Goal: Information Seeking & Learning: Find specific fact

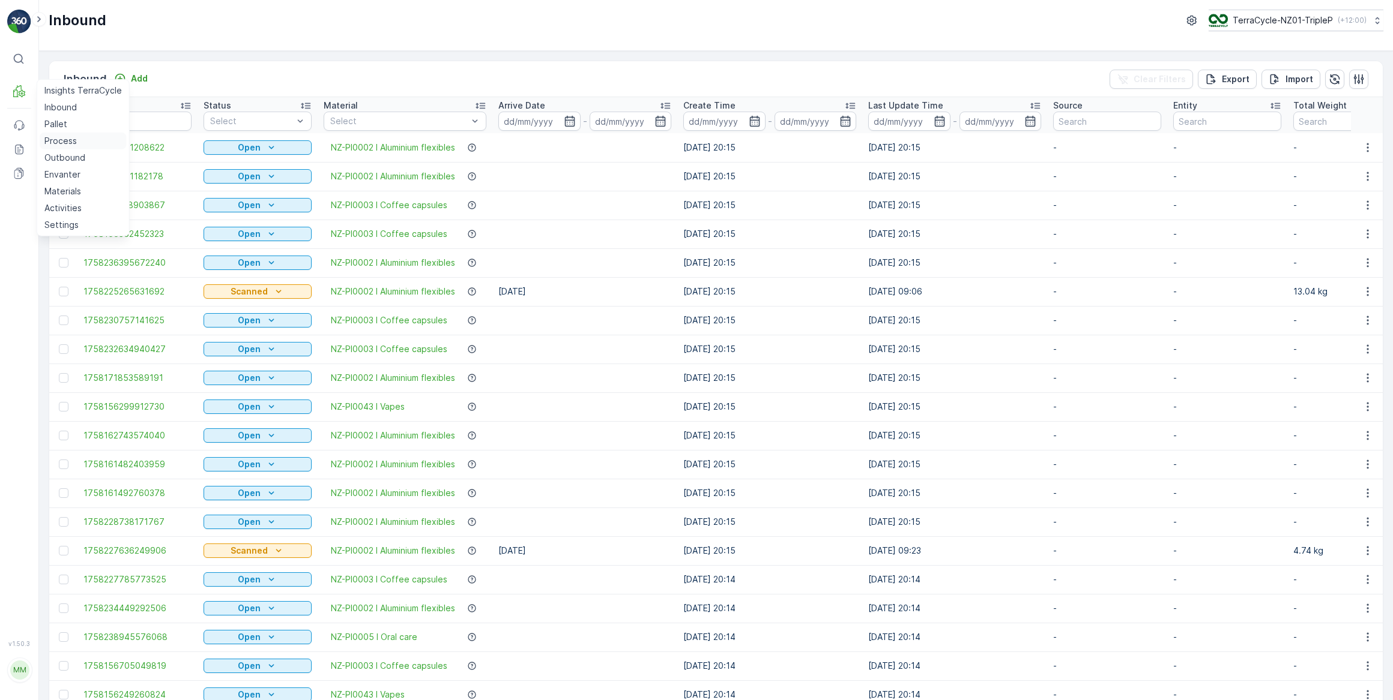
click at [65, 139] on p "Process" at bounding box center [60, 141] width 32 height 12
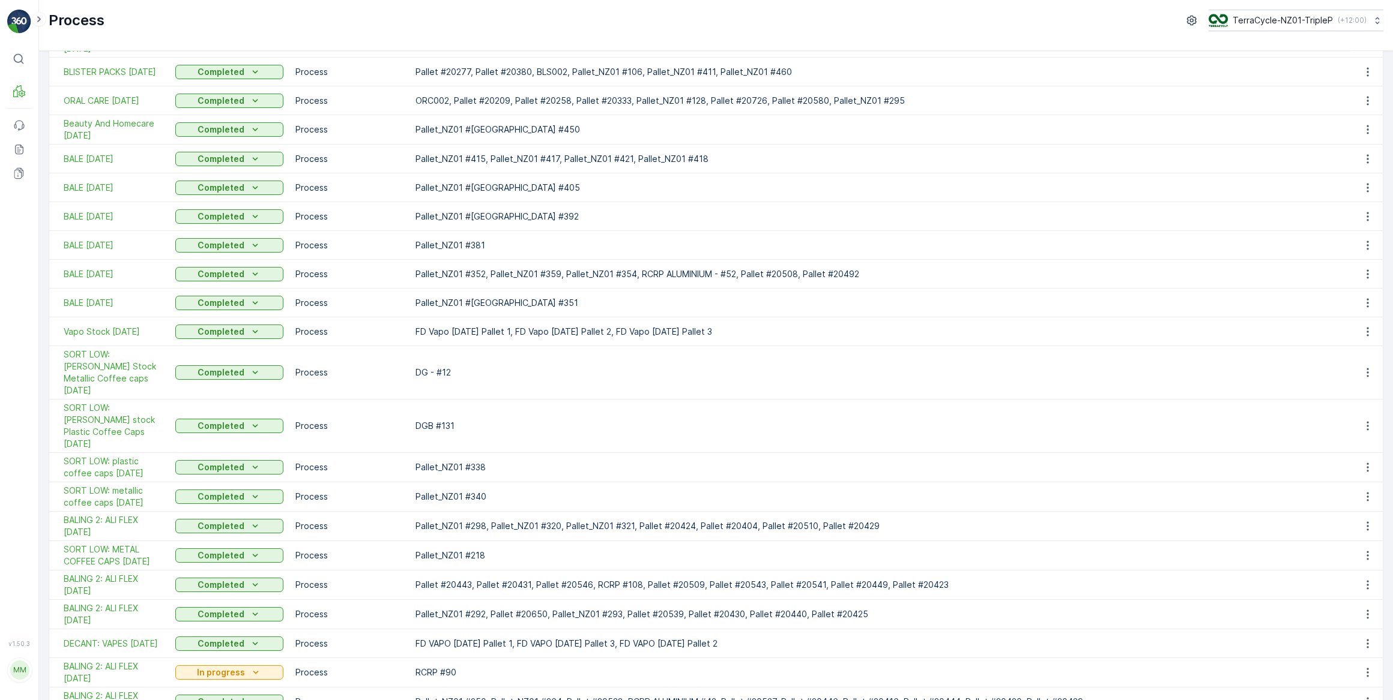
scroll to position [218, 0]
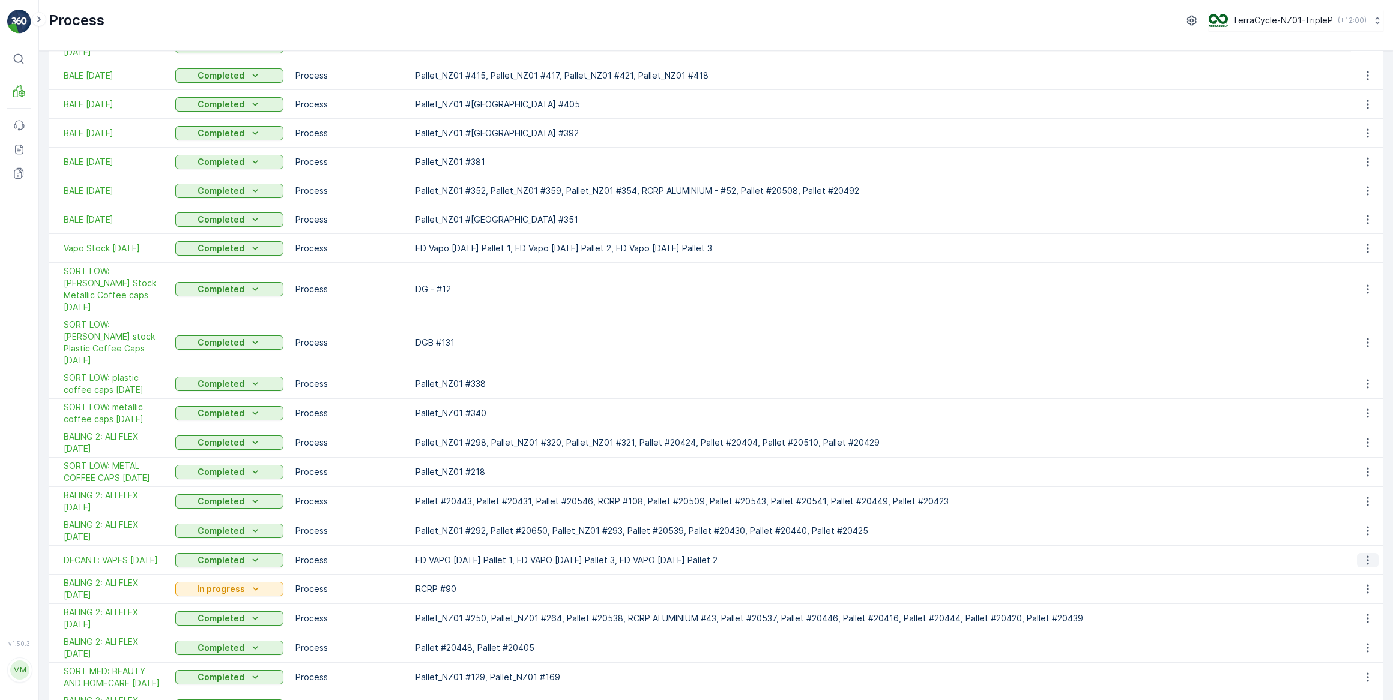
click at [1363, 555] on icon "button" at bounding box center [1367, 561] width 12 height 12
click at [1347, 554] on span "See More Details" at bounding box center [1349, 553] width 70 height 12
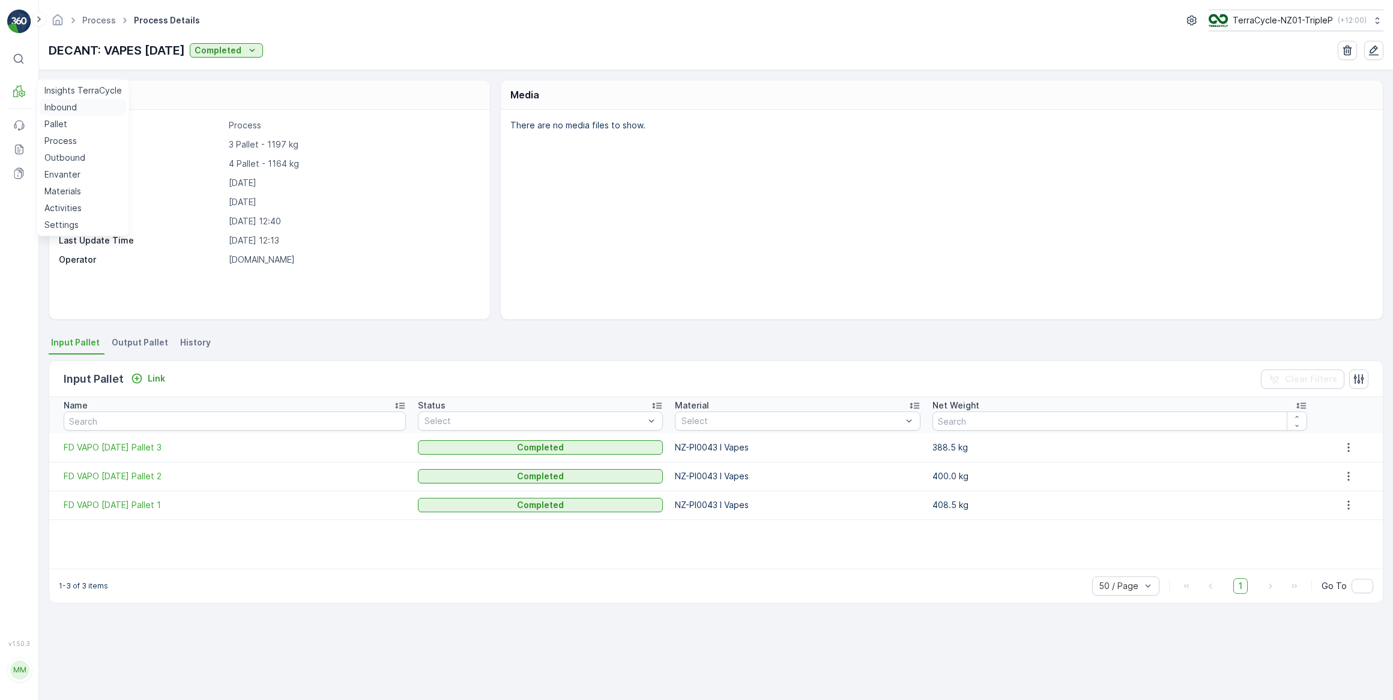
click at [59, 109] on p "Inbound" at bounding box center [60, 107] width 32 height 12
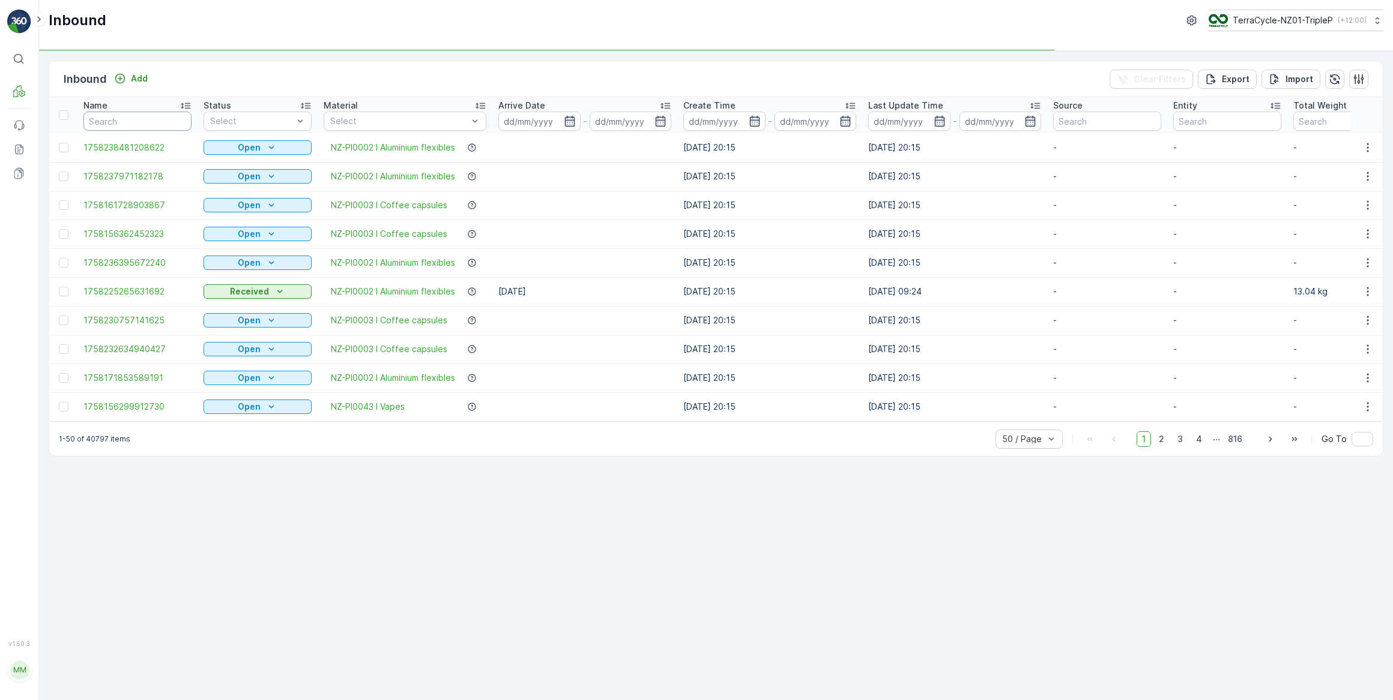
drag, startPoint x: 136, startPoint y: 113, endPoint x: 181, endPoint y: 79, distance: 57.0
click at [145, 112] on input "text" at bounding box center [137, 121] width 108 height 19
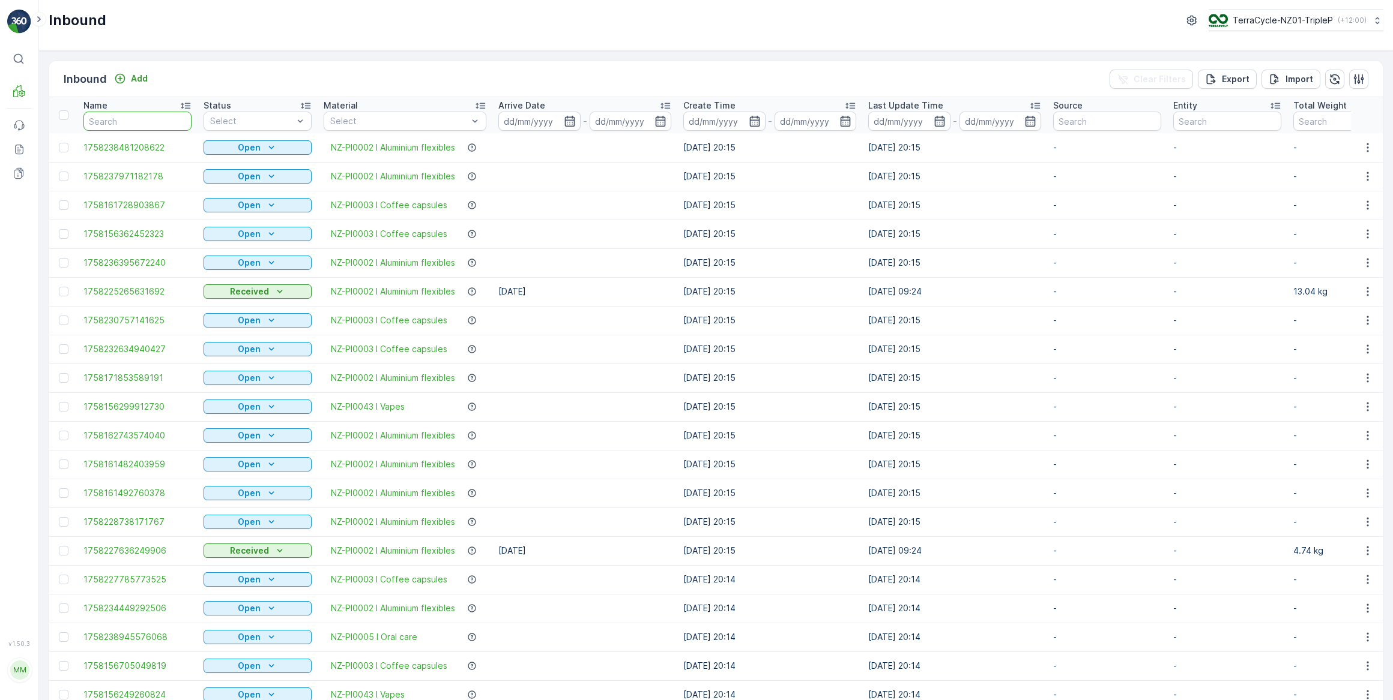
drag, startPoint x: 104, startPoint y: 121, endPoint x: 127, endPoint y: 110, distance: 26.0
click at [106, 121] on input "text" at bounding box center [137, 121] width 108 height 19
type input "FD"
click at [108, 122] on input "FD" at bounding box center [137, 121] width 108 height 19
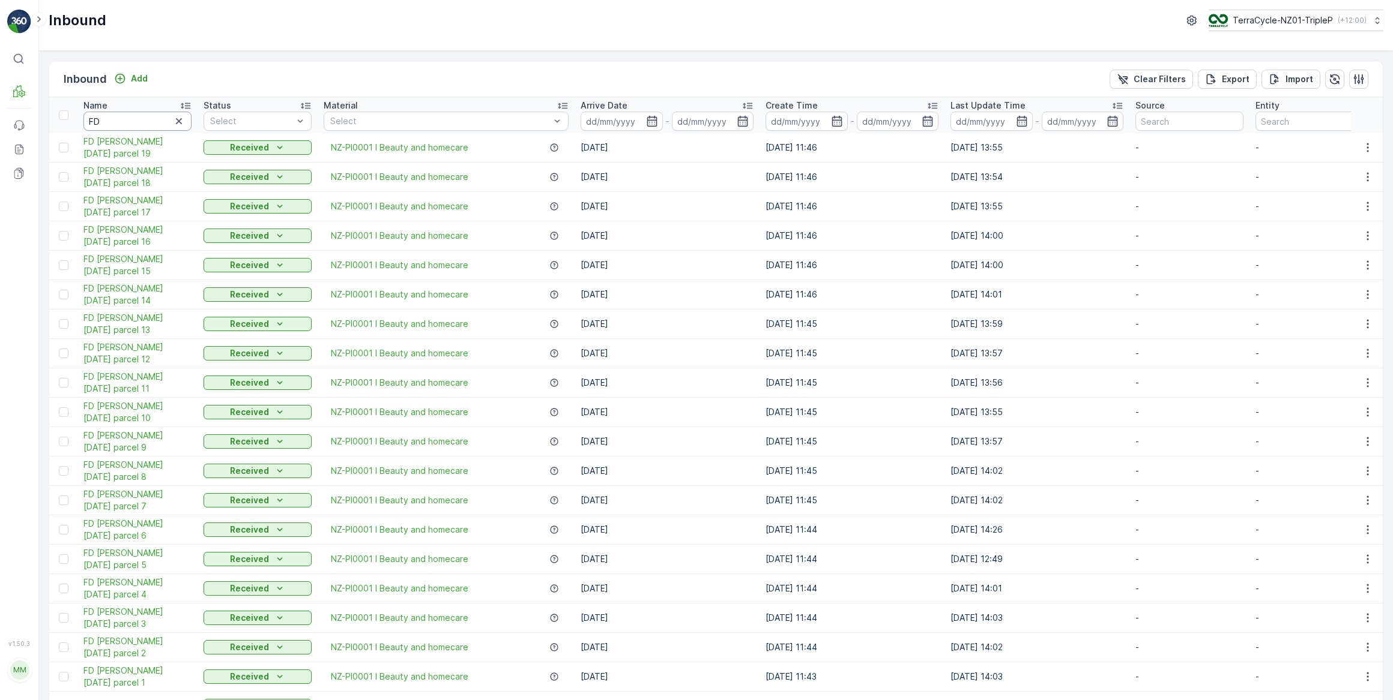
click at [130, 116] on input "FD" at bounding box center [137, 121] width 108 height 19
type input "FD"
drag, startPoint x: 108, startPoint y: 118, endPoint x: 132, endPoint y: 92, distance: 35.3
click at [111, 115] on input "FD" at bounding box center [137, 121] width 108 height 19
type input "FD V"
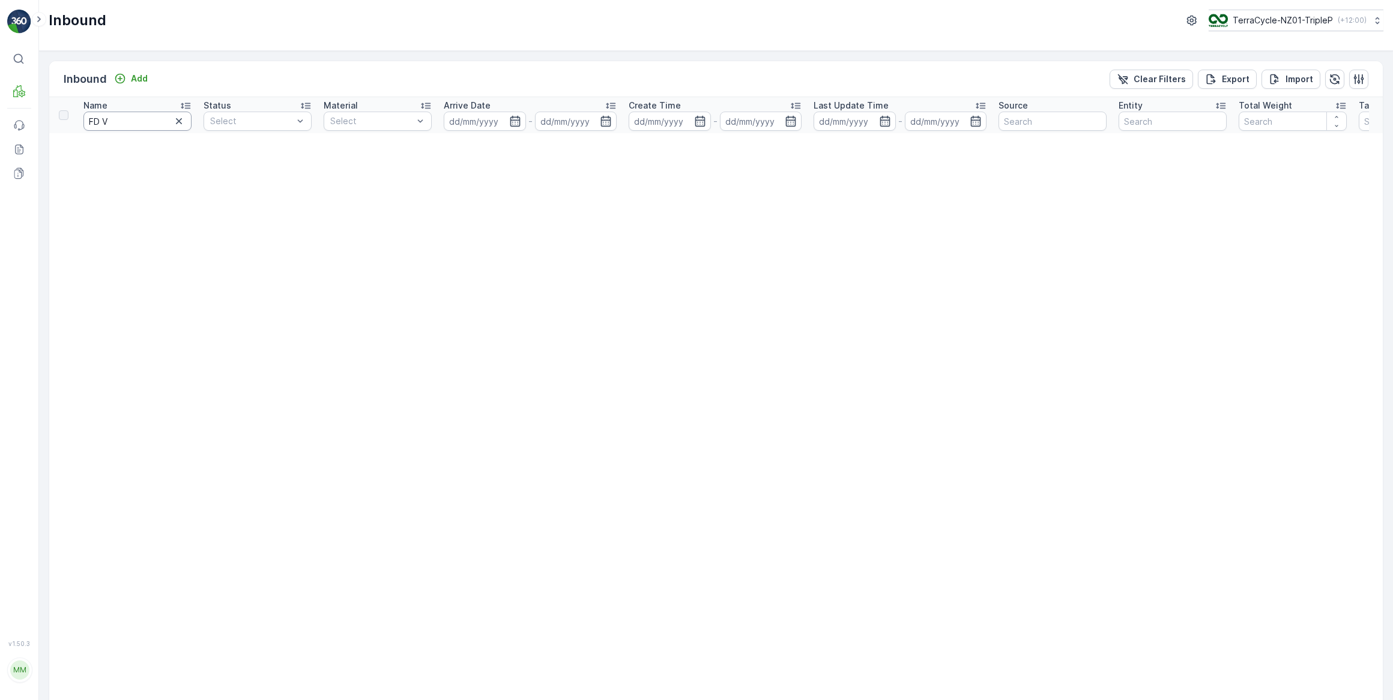
click at [125, 119] on input "FD V" at bounding box center [137, 121] width 108 height 19
type input "FD"
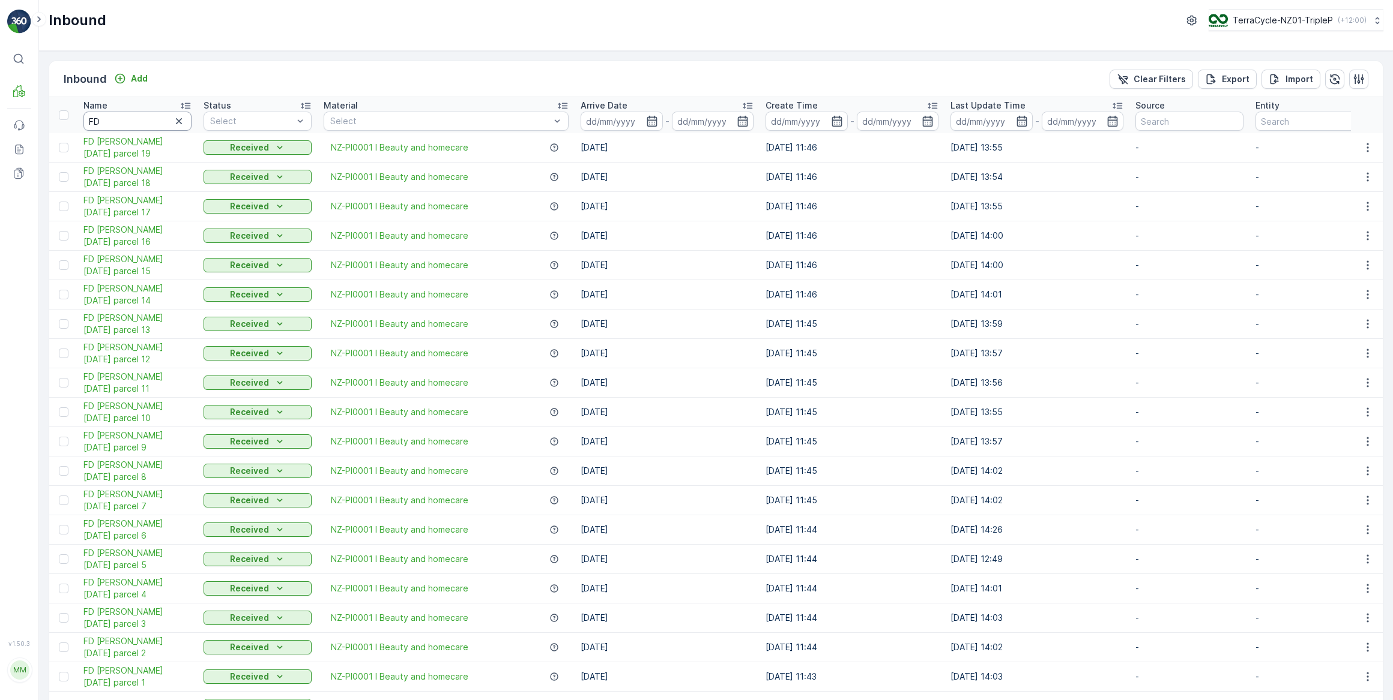
click at [107, 119] on input "FD" at bounding box center [137, 121] width 108 height 19
type input "FD V"
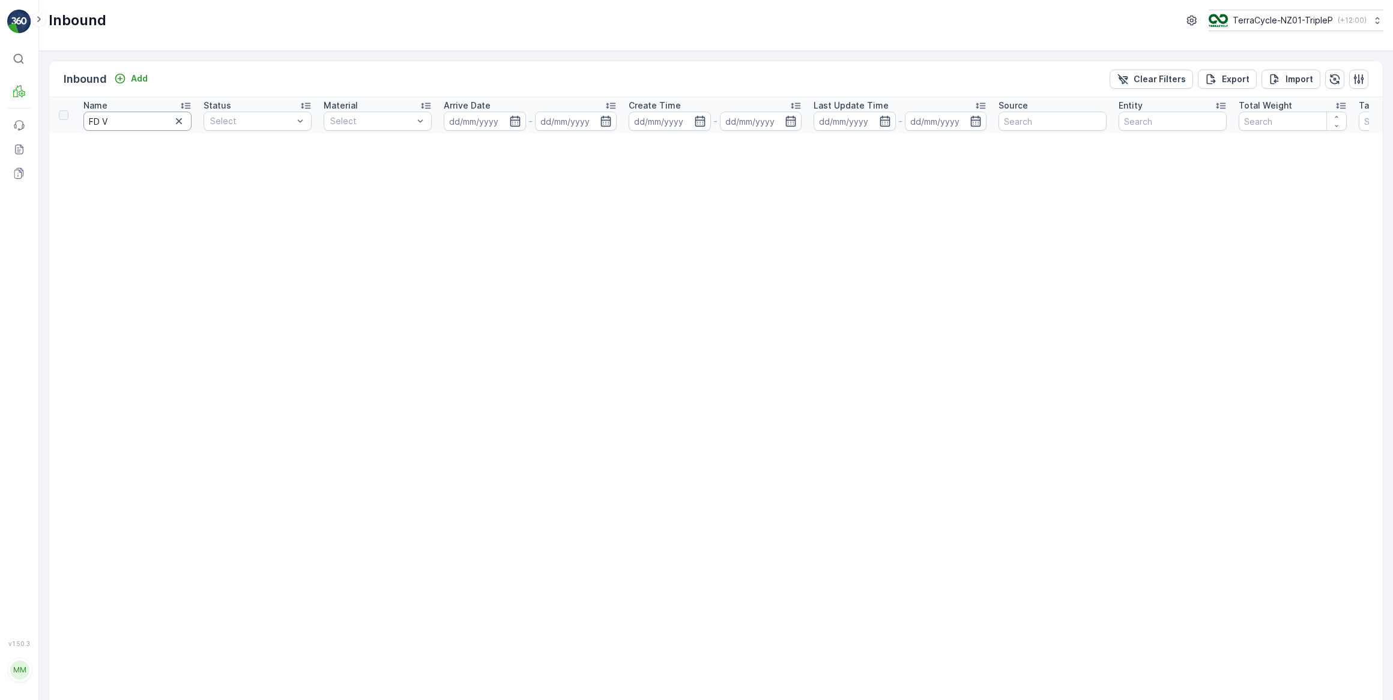
click at [130, 119] on input "FD V" at bounding box center [137, 121] width 108 height 19
type input "FD Vapo"
click at [146, 122] on input "FD Vapo" at bounding box center [137, 121] width 108 height 19
type input "FD Vapo"
click at [134, 128] on input "FD Vapo" at bounding box center [137, 121] width 108 height 19
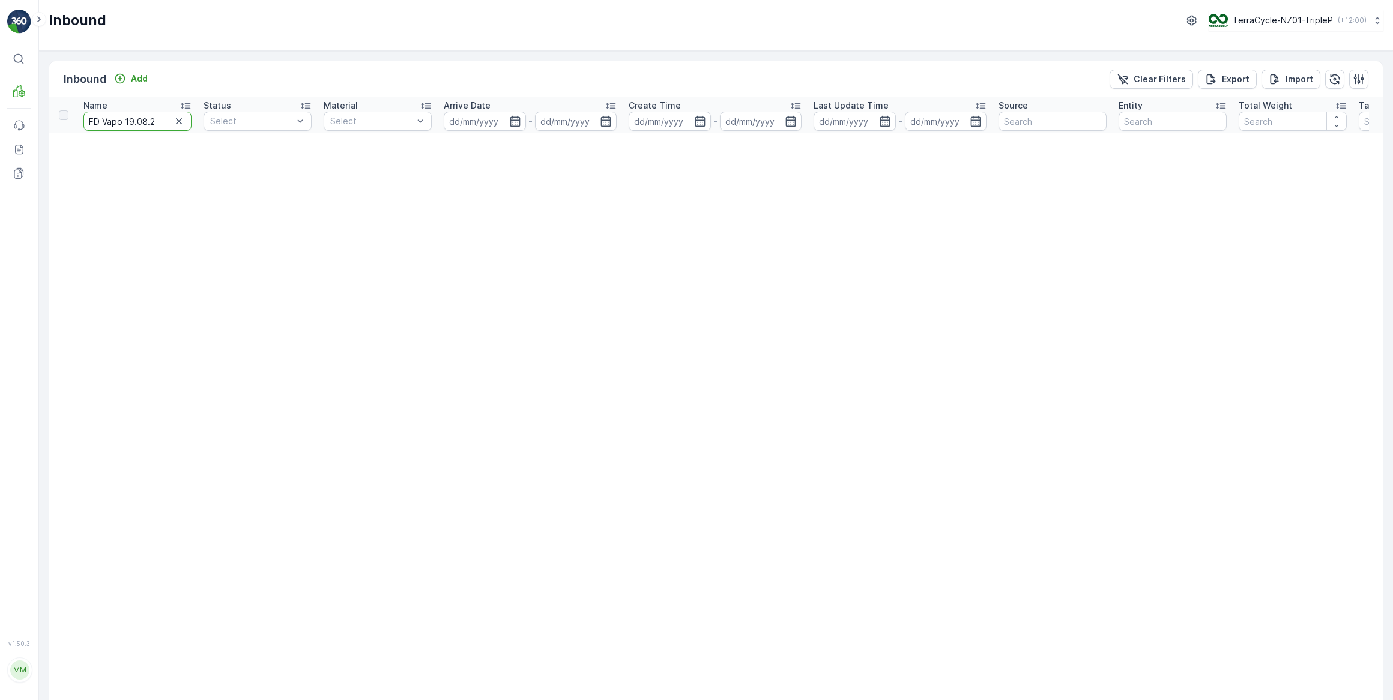
type input "FD Vapo [DATE]"
drag, startPoint x: 160, startPoint y: 124, endPoint x: 165, endPoint y: 143, distance: 19.8
click at [160, 124] on input "FD Vapo [DATE]" at bounding box center [137, 121] width 108 height 19
type input "FD Vapo [DATE]"
click at [161, 115] on input "FD Vapo [DATE]" at bounding box center [137, 121] width 108 height 19
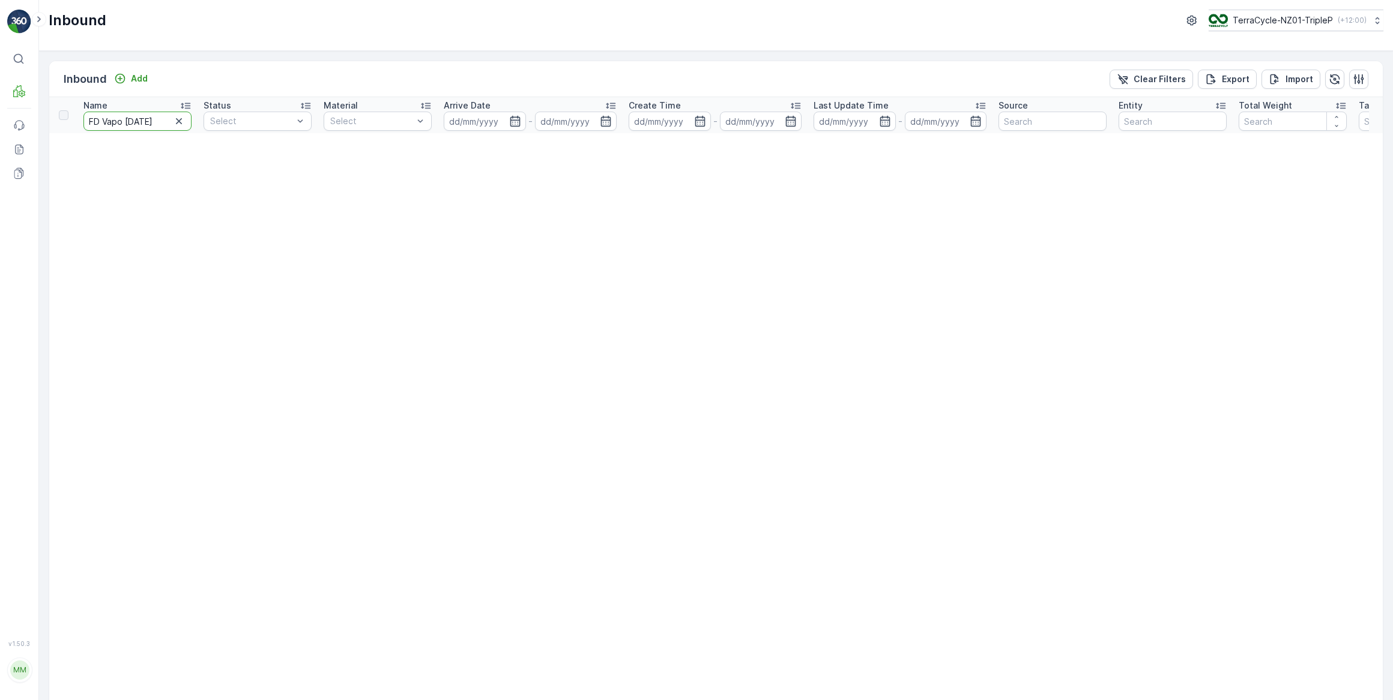
type input "FD Vapo [DATE] P"
click at [168, 121] on input "FD Vapo [DATE] P" at bounding box center [137, 121] width 108 height 19
type input "FD Vapo [DATE] PALLET"
click at [179, 121] on icon "button" at bounding box center [179, 121] width 6 height 6
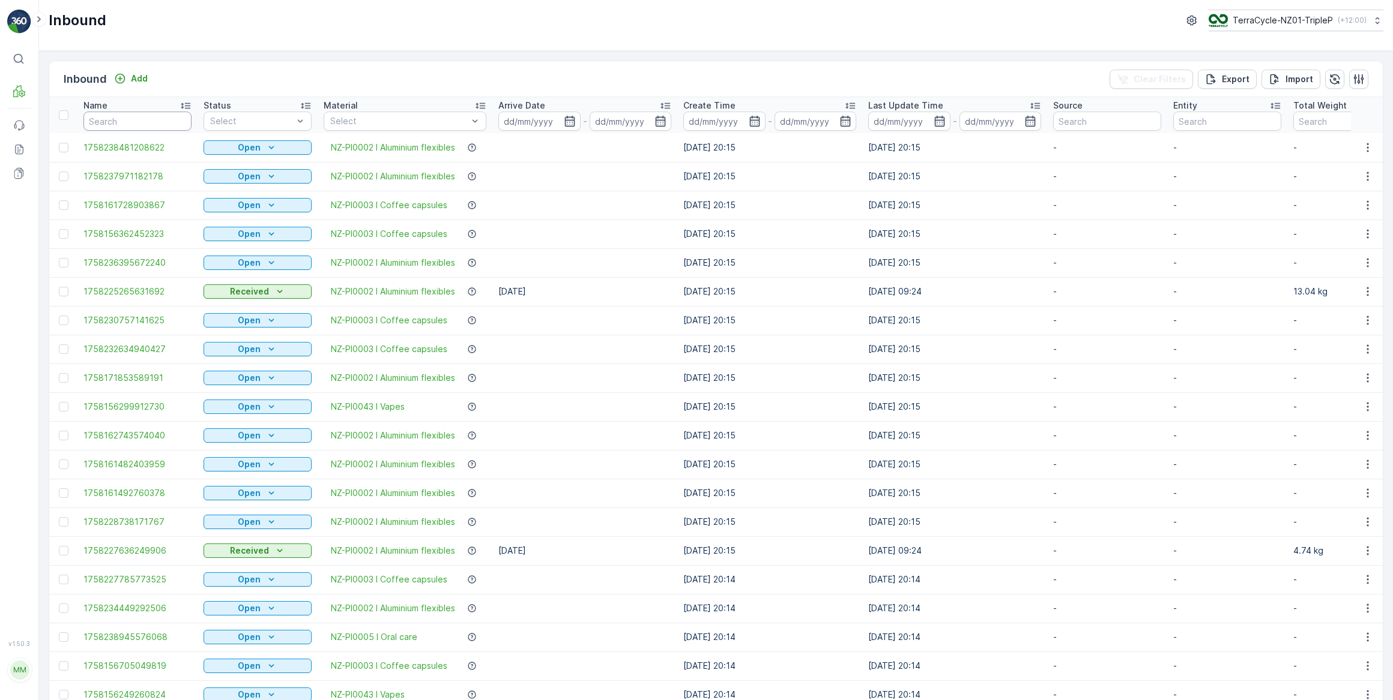
click at [125, 122] on input "text" at bounding box center [137, 121] width 108 height 19
type input "pALLET"
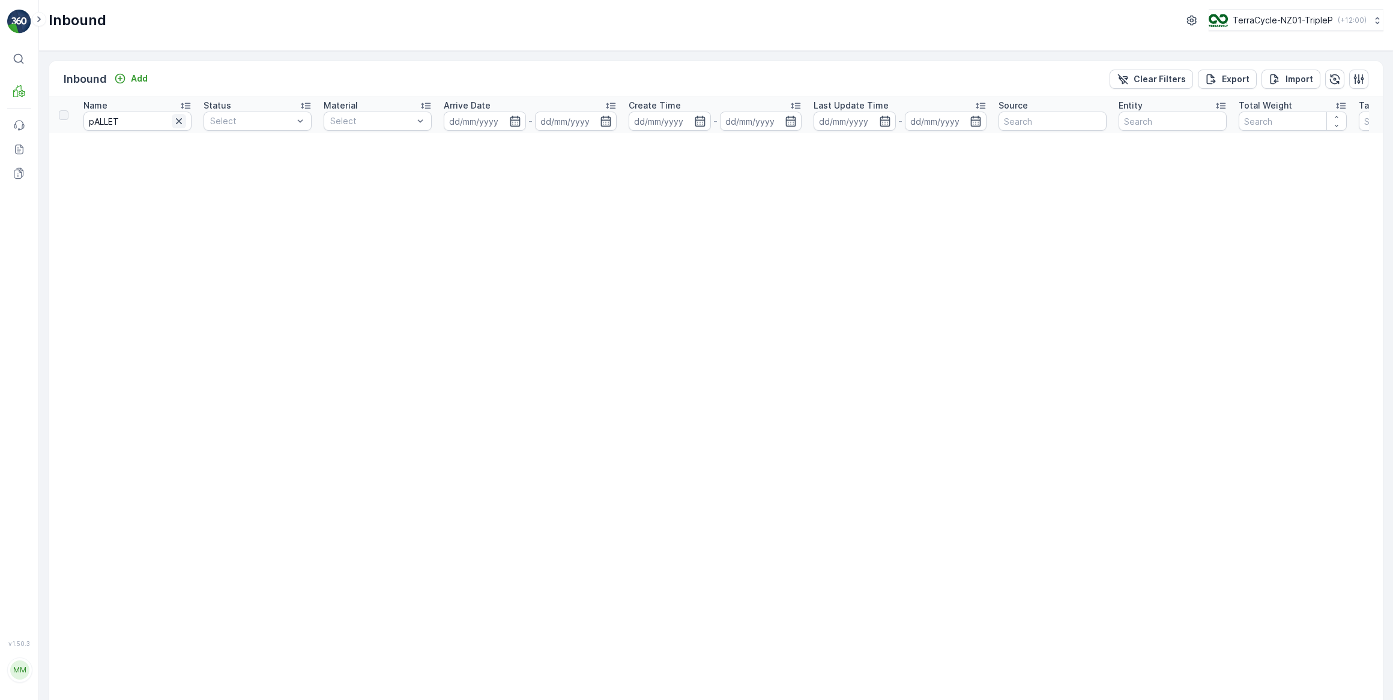
click at [178, 119] on icon "button" at bounding box center [179, 121] width 12 height 12
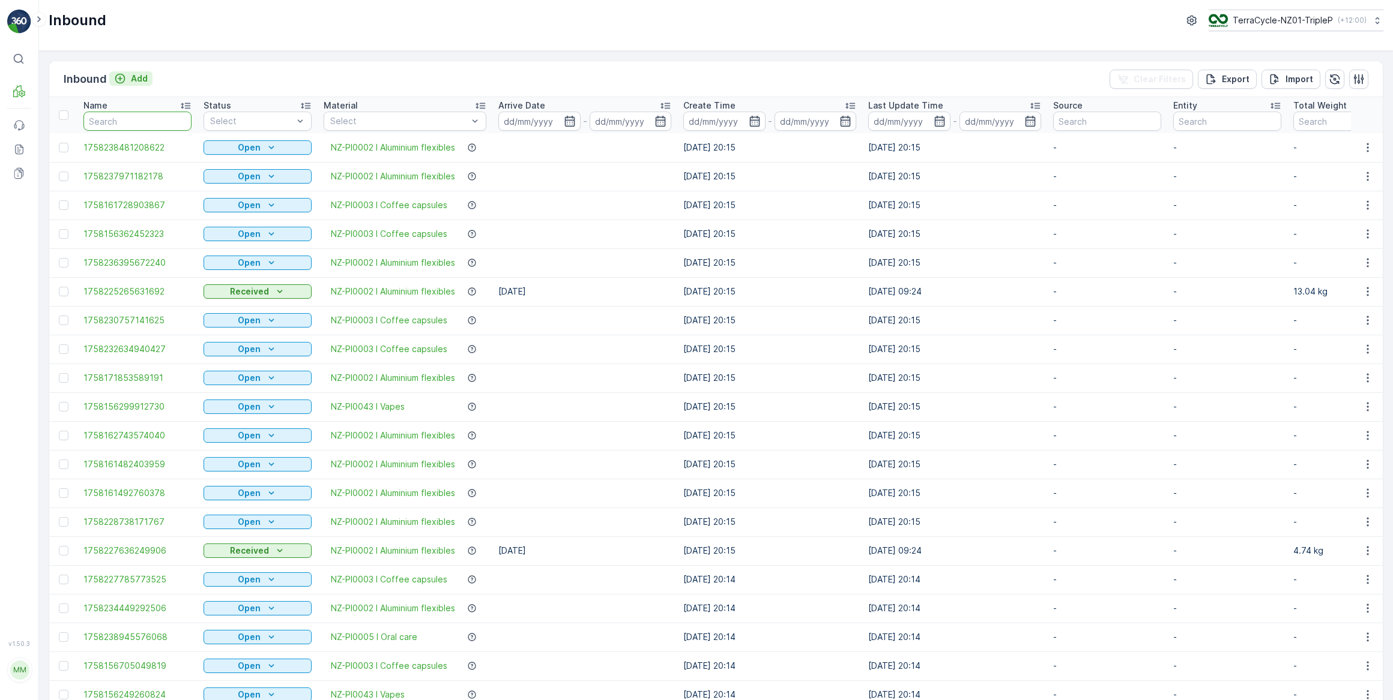
drag, startPoint x: 133, startPoint y: 114, endPoint x: 144, endPoint y: 72, distance: 43.4
click at [133, 113] on input "text" at bounding box center [137, 121] width 108 height 19
type input "Pallet1"
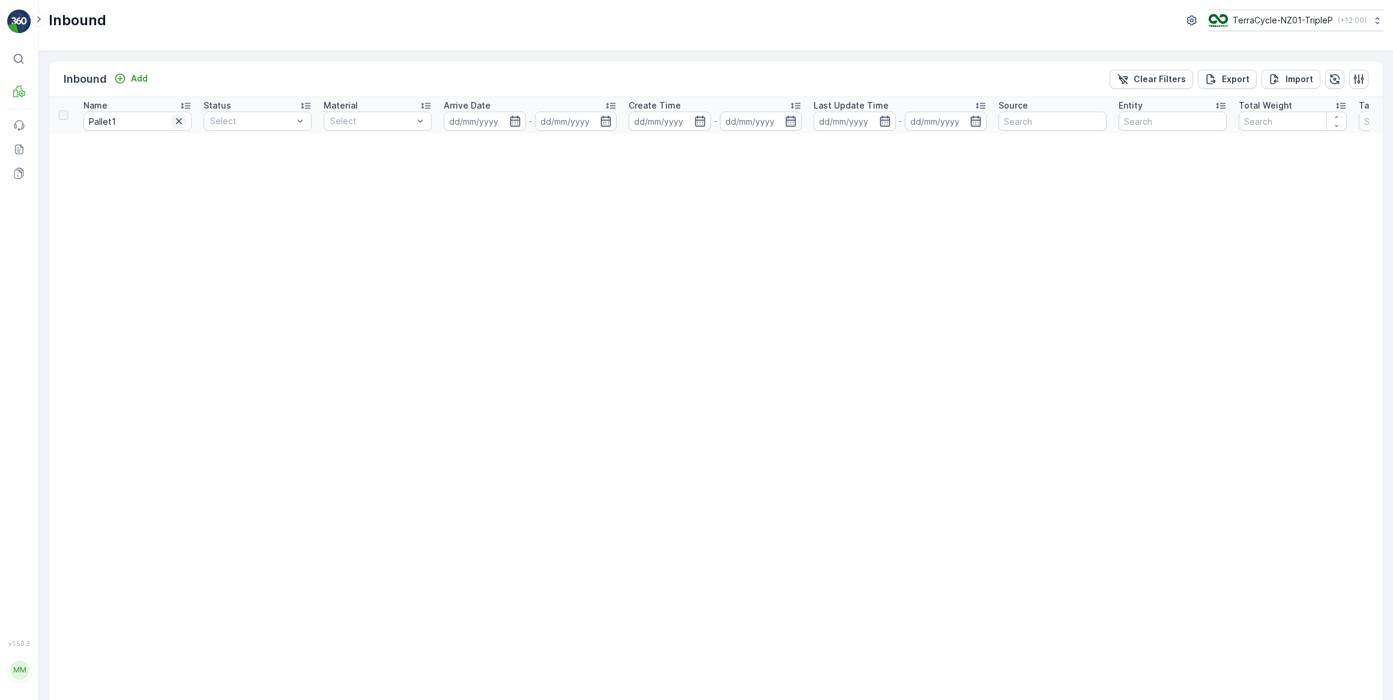
click at [178, 121] on icon "button" at bounding box center [179, 121] width 6 height 6
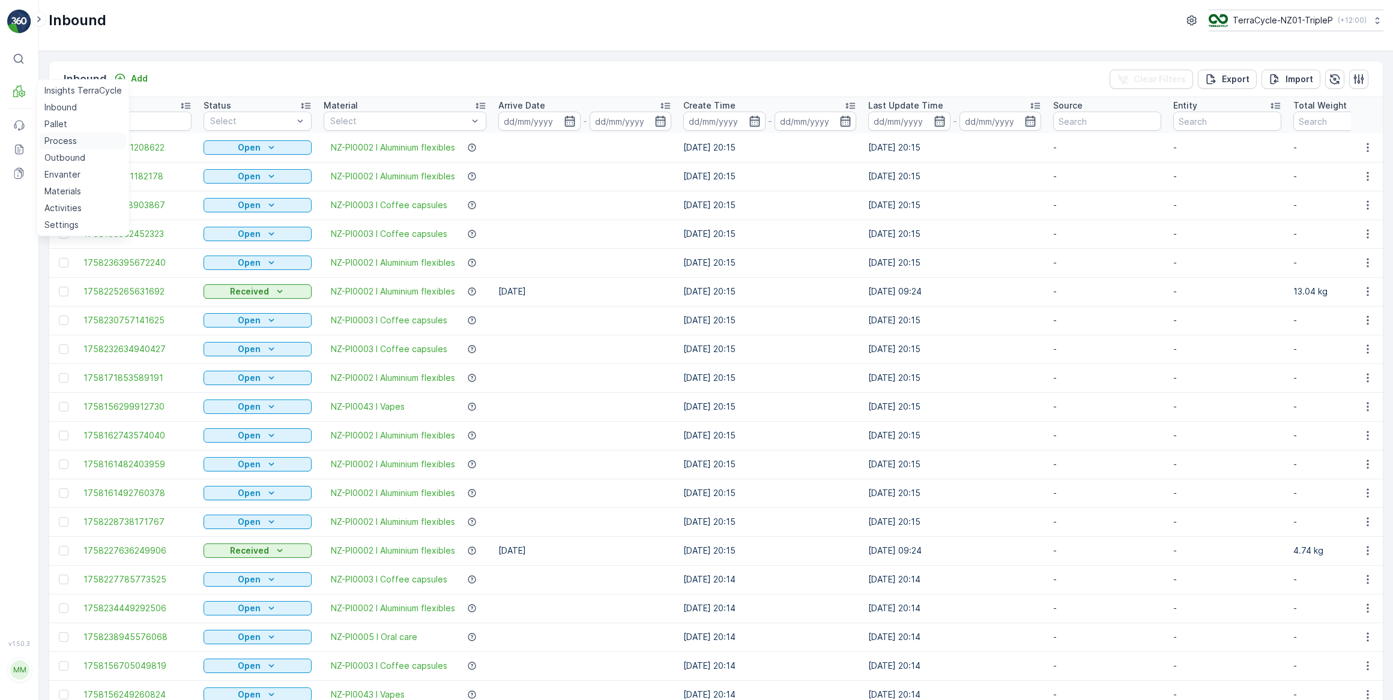
click at [60, 139] on p "Process" at bounding box center [60, 141] width 32 height 12
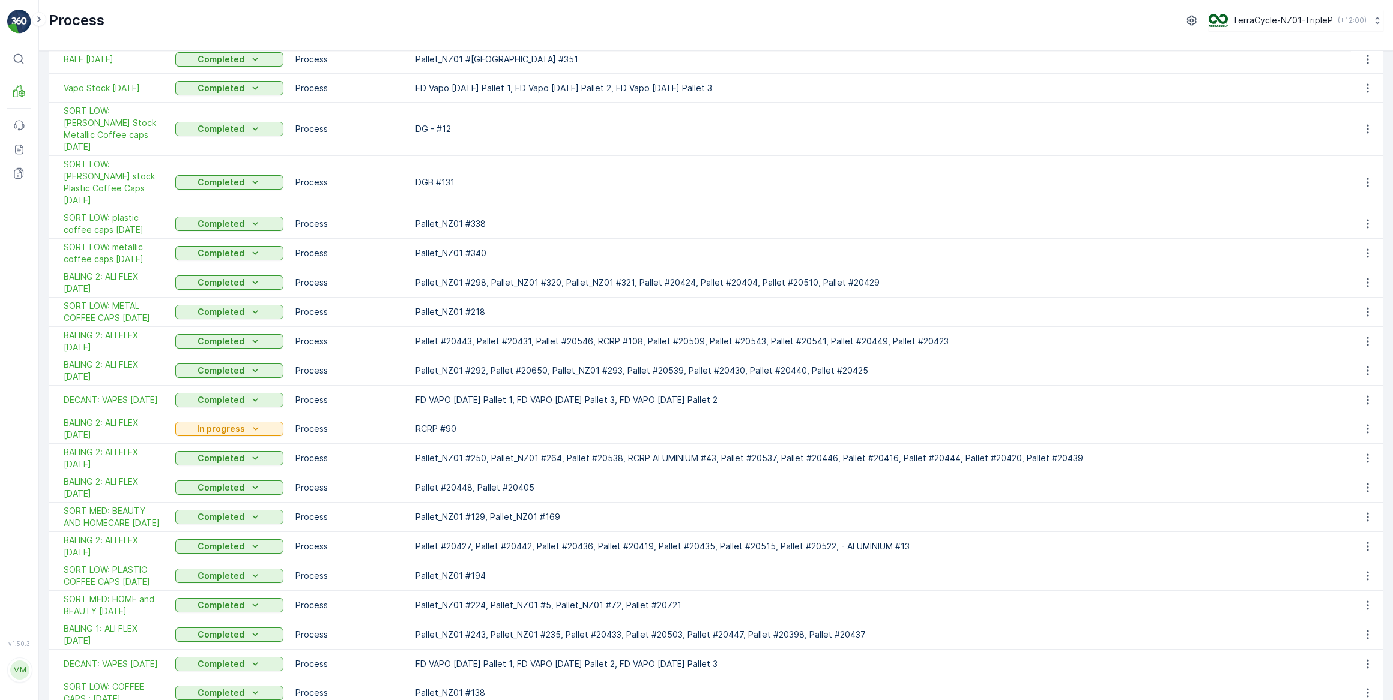
scroll to position [436, 0]
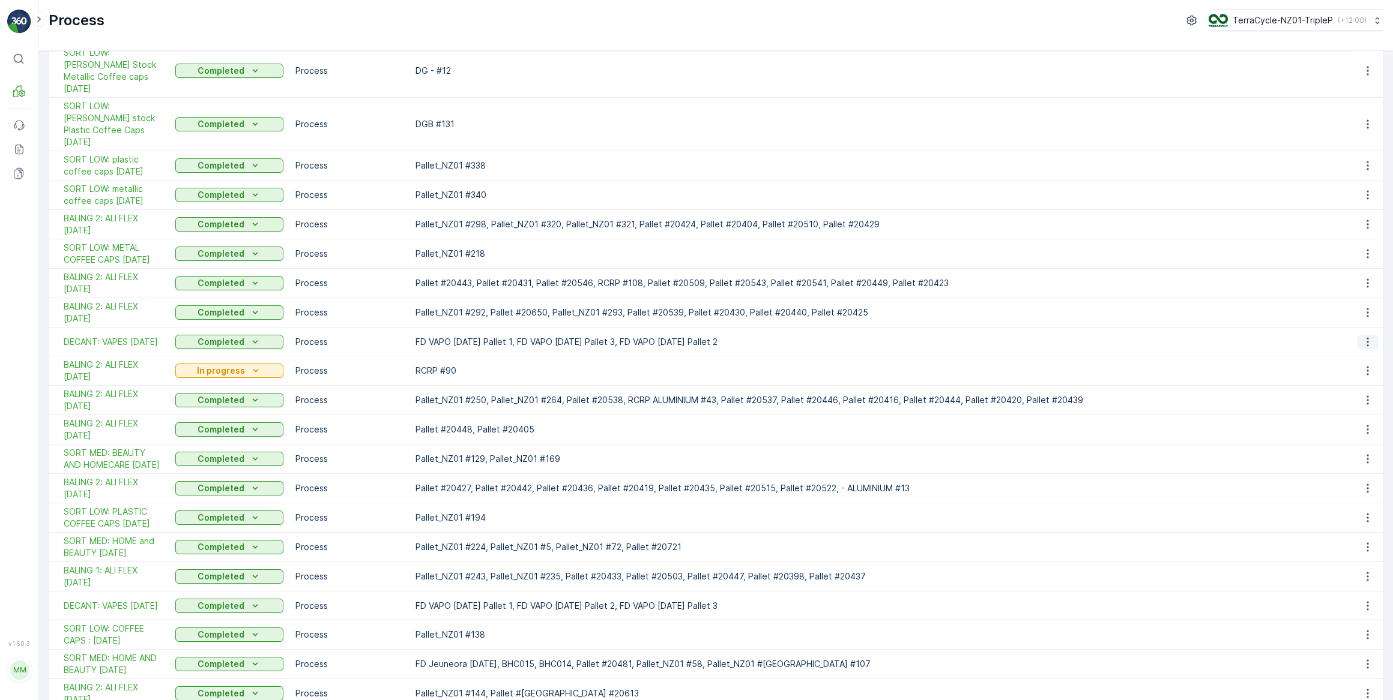
click at [1364, 336] on icon "button" at bounding box center [1367, 342] width 12 height 12
click at [1337, 336] on span "See More Details" at bounding box center [1349, 336] width 70 height 12
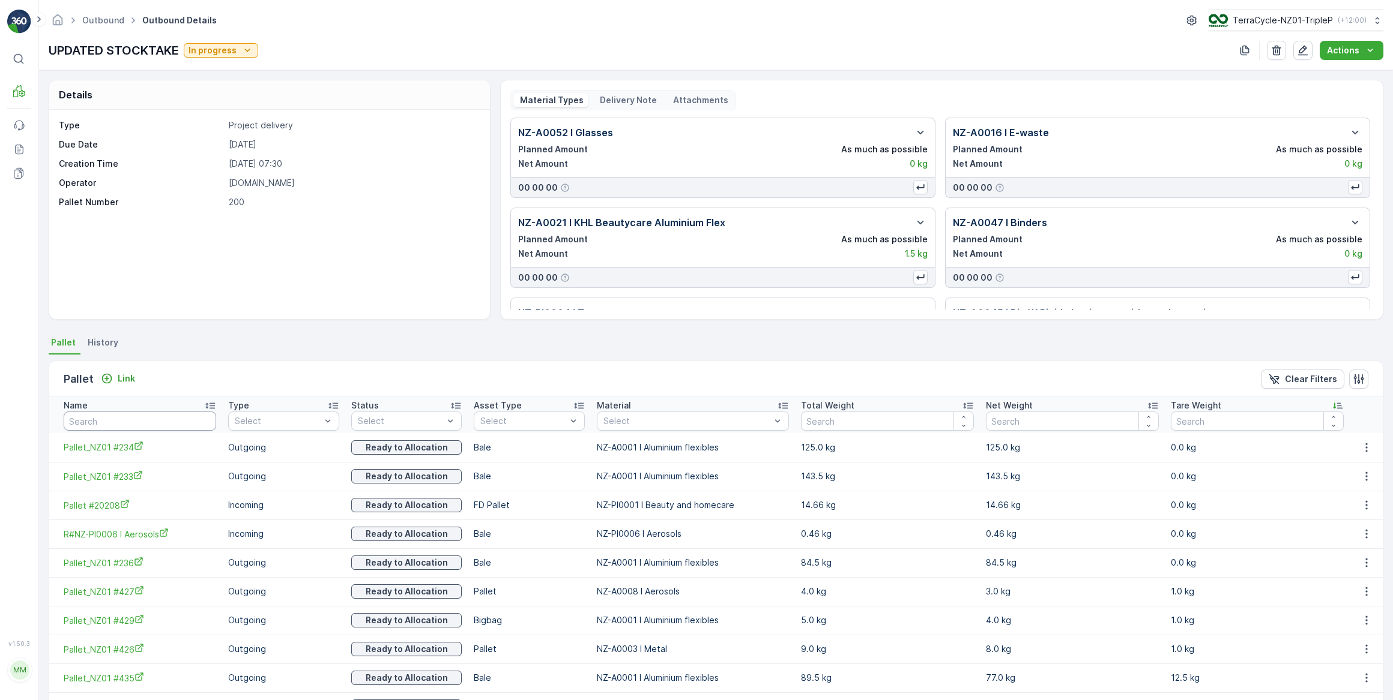
click at [92, 423] on input "text" at bounding box center [140, 421] width 152 height 19
type input "FD"
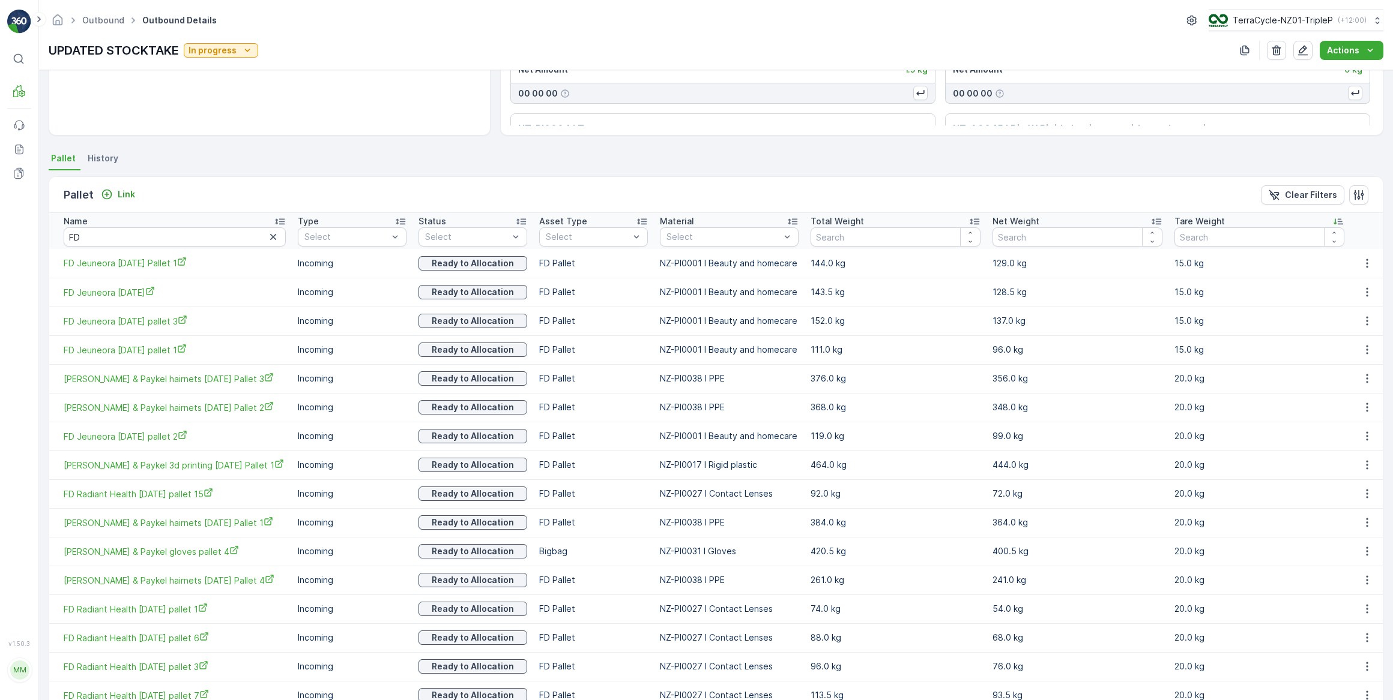
scroll to position [171, 0]
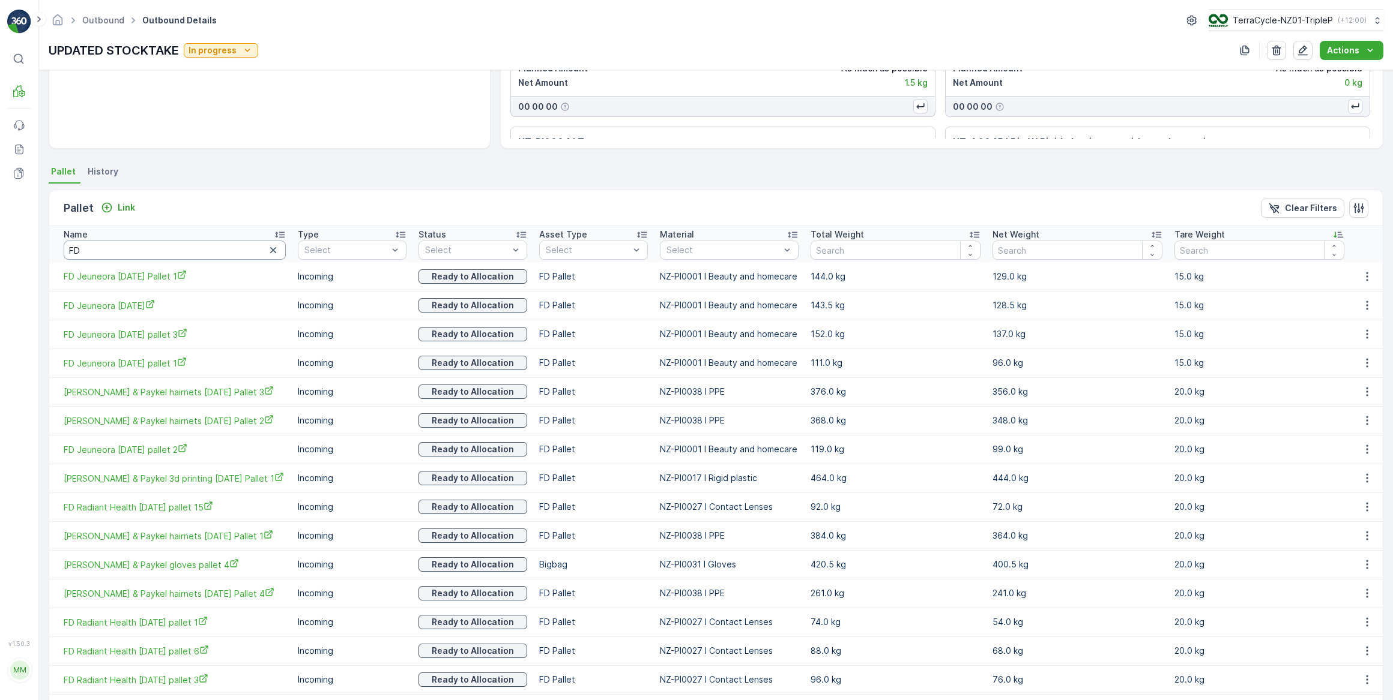
click at [137, 242] on input "FD" at bounding box center [175, 250] width 222 height 19
type input "FD"
click at [118, 246] on input "FD" at bounding box center [175, 250] width 222 height 19
type input "FD Vapo"
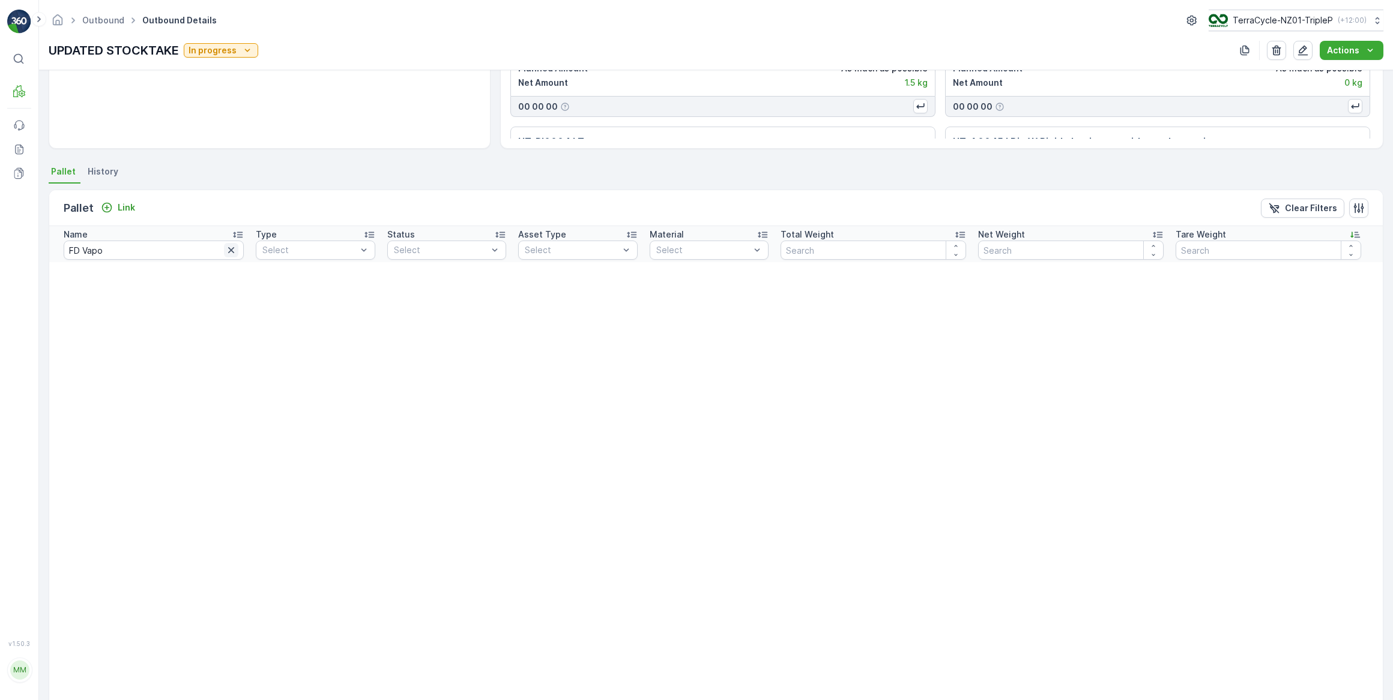
click at [228, 250] on icon "button" at bounding box center [231, 250] width 6 height 6
